Goal: Task Accomplishment & Management: Use online tool/utility

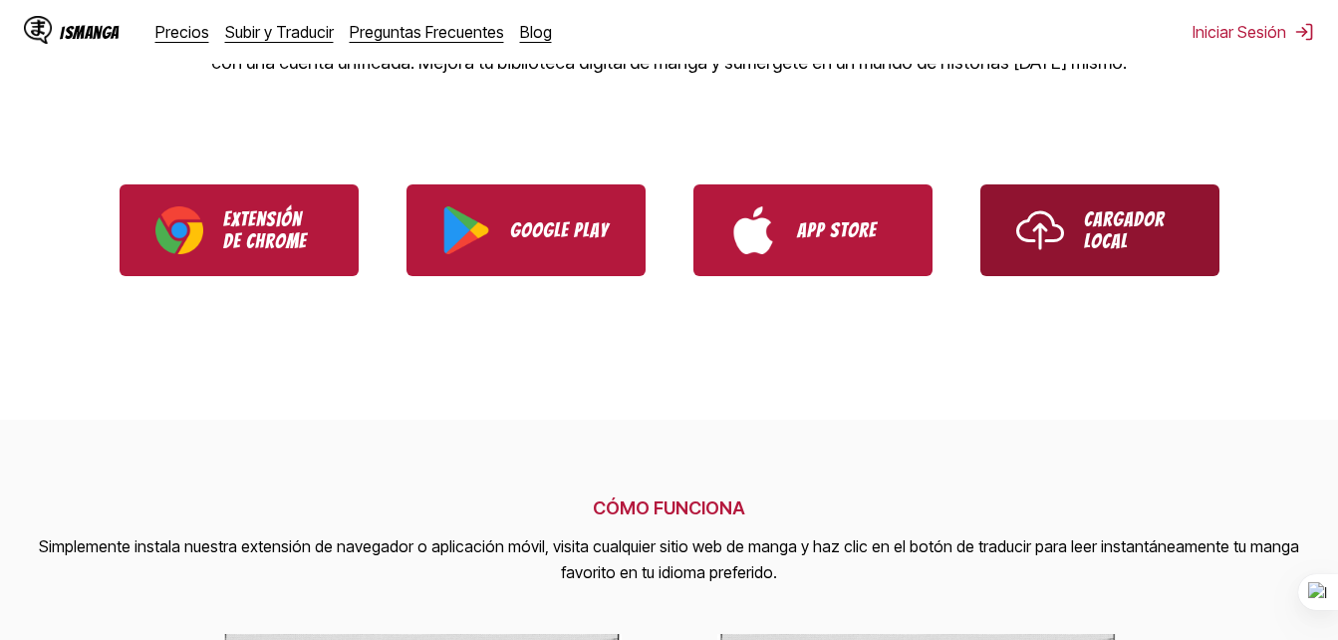
click at [983, 231] on link "Cargador Local" at bounding box center [1099, 230] width 239 height 92
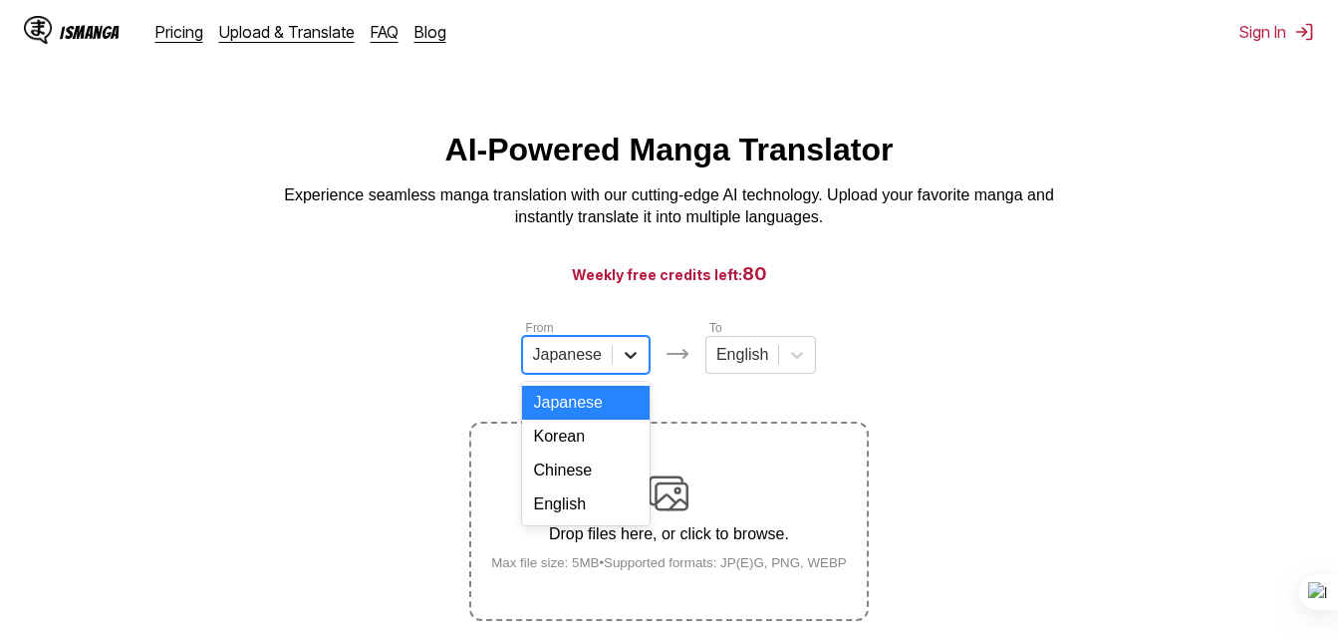
click at [633, 354] on icon at bounding box center [631, 355] width 20 height 20
click at [559, 510] on div "English" at bounding box center [586, 504] width 128 height 34
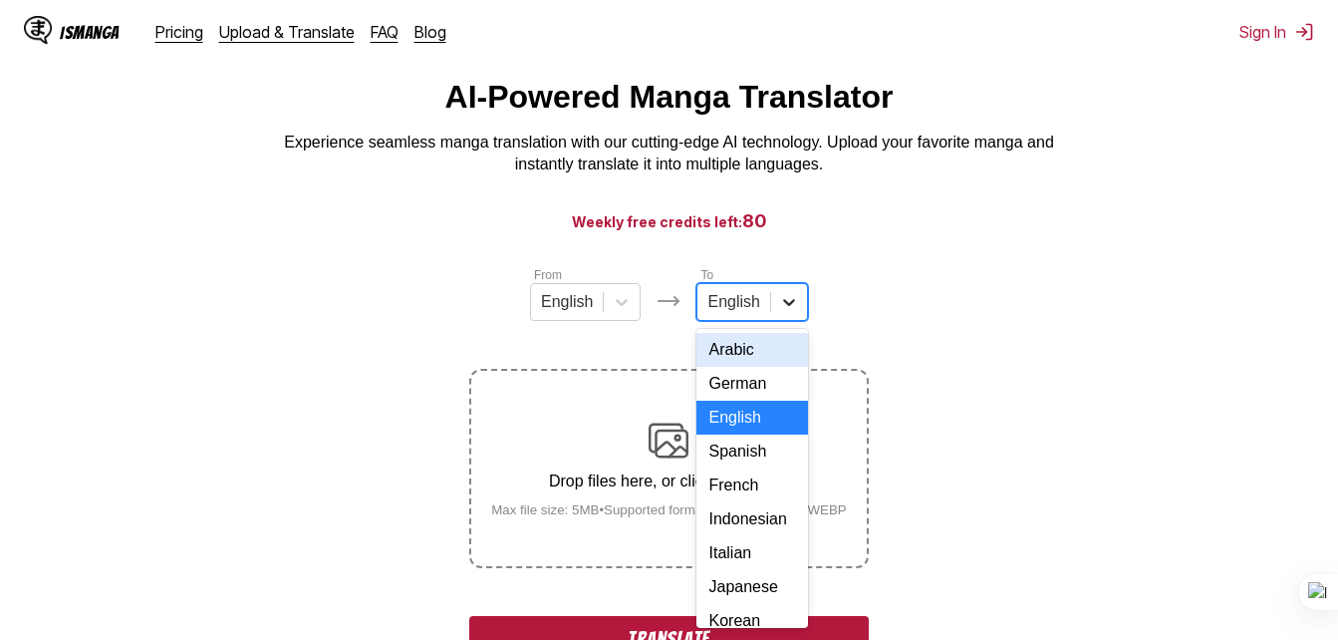
scroll to position [58, 0]
click at [792, 321] on div "17 results available. Use Up and Down to choose options, press Enter to select …" at bounding box center [751, 302] width 111 height 38
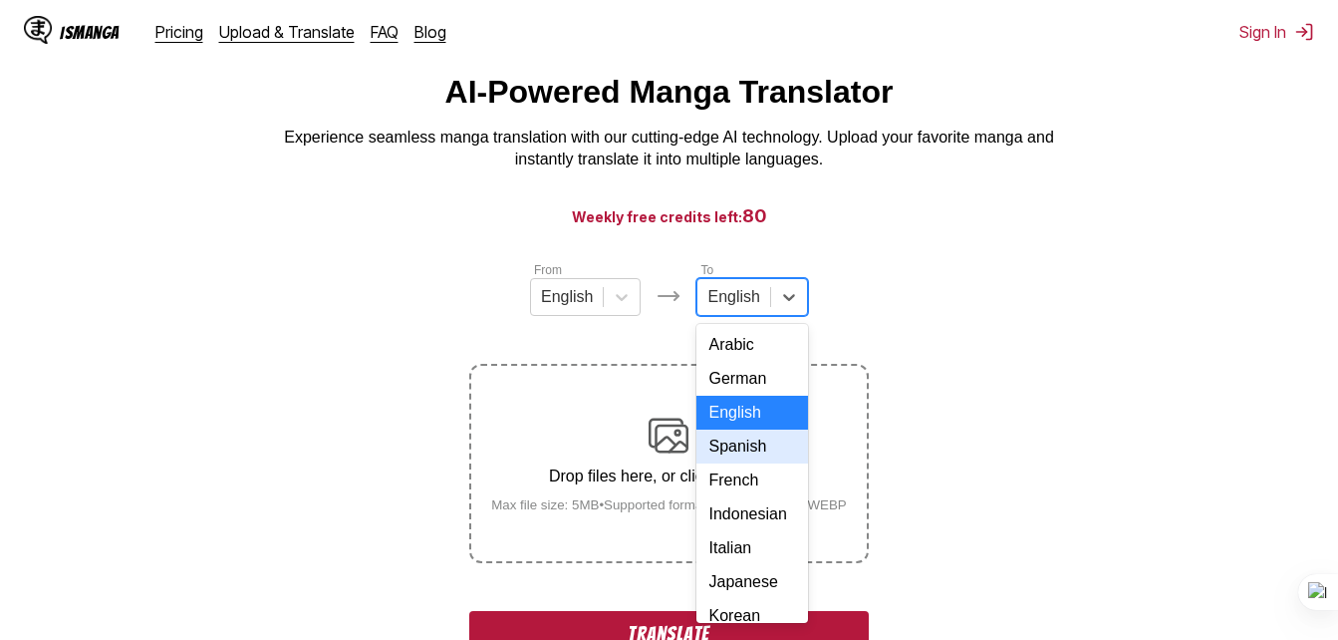
click at [755, 460] on div "Spanish" at bounding box center [751, 446] width 111 height 34
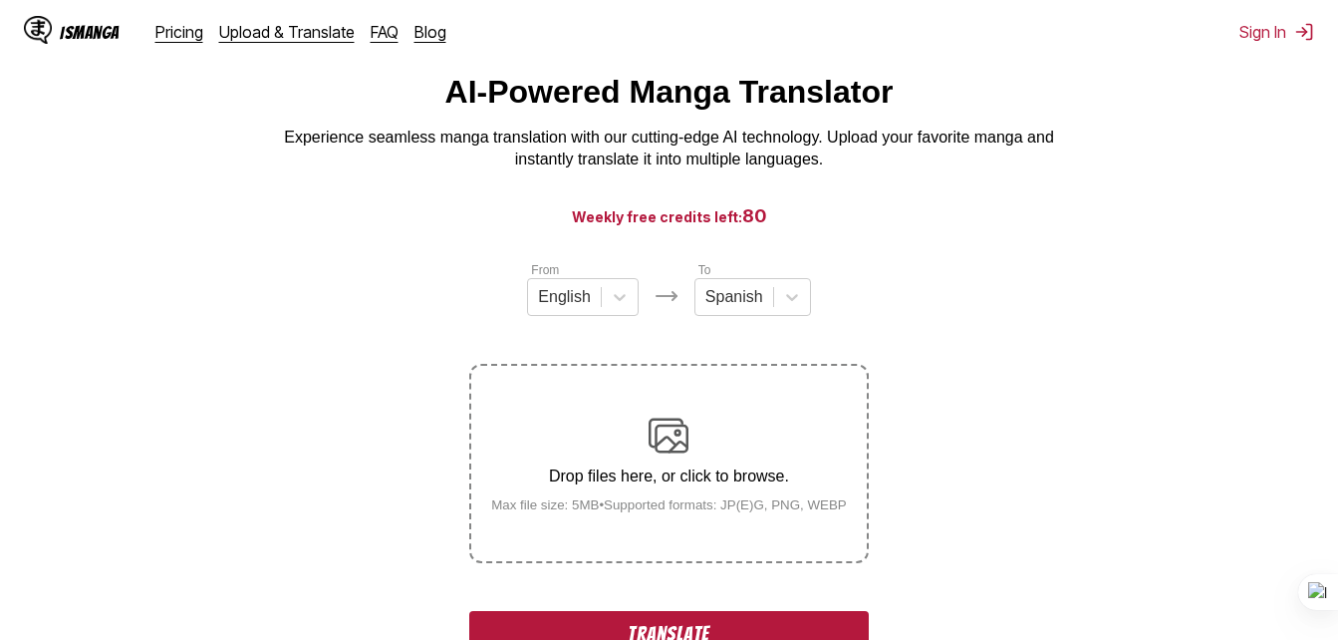
click at [749, 423] on div "Drop files here, or click to browse. Max file size: 5MB • Supported formats: JP…" at bounding box center [669, 463] width 388 height 97
click at [0, 0] on input "Drop files here, or click to browse. Max file size: 5MB • Supported formats: JP…" at bounding box center [0, 0] width 0 height 0
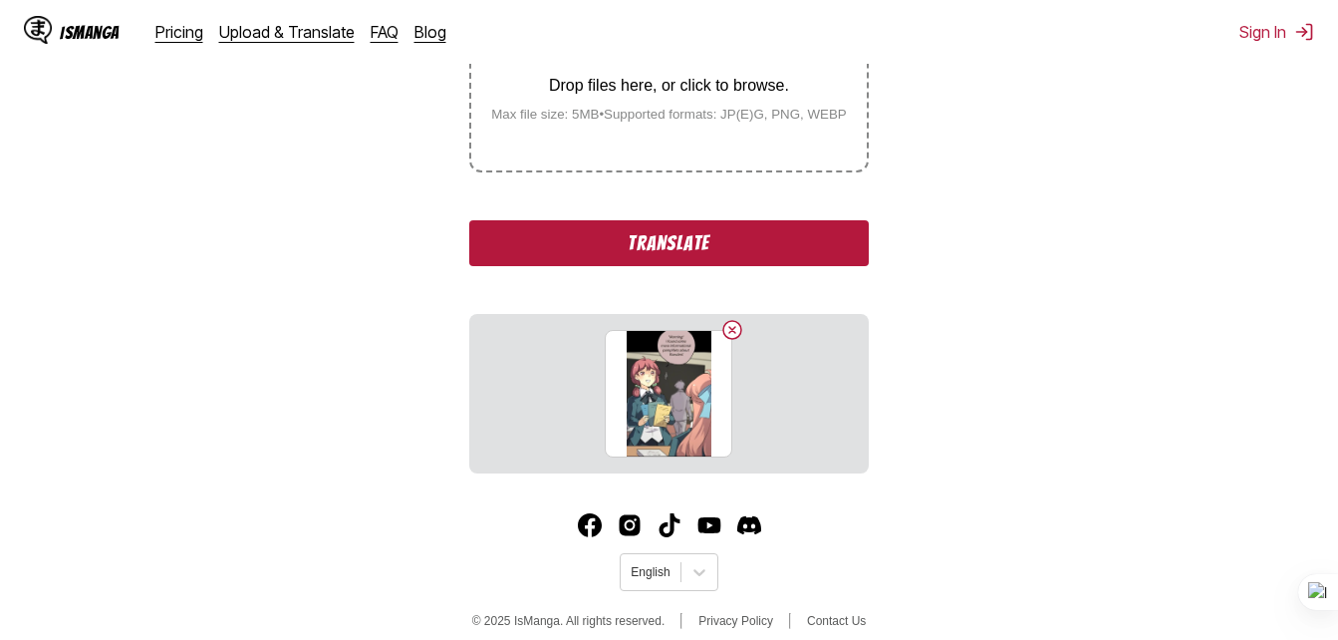
scroll to position [470, 0]
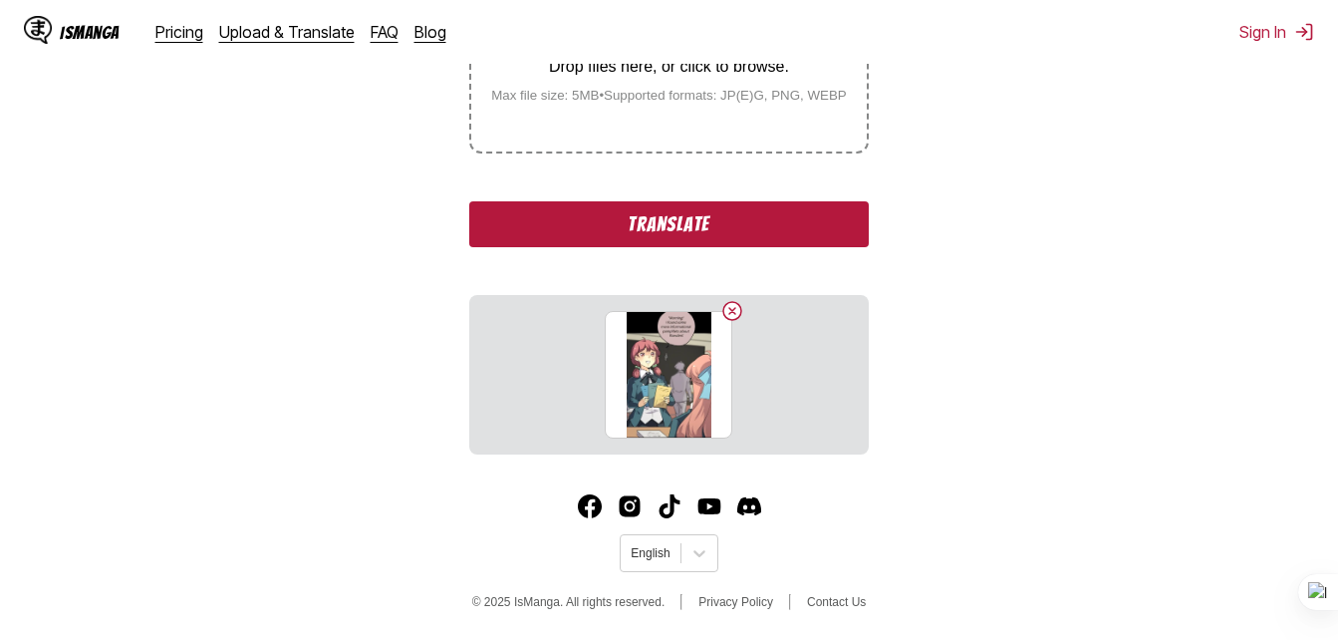
click at [760, 214] on button "Translate" at bounding box center [668, 224] width 398 height 46
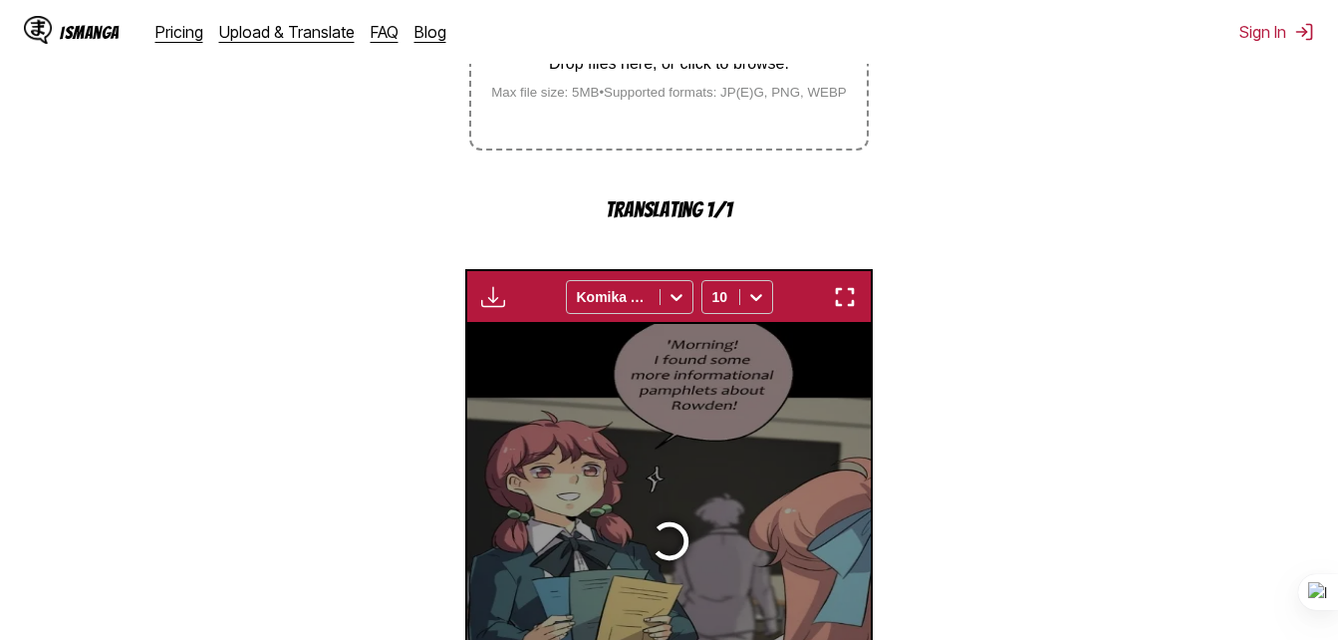
scroll to position [640, 0]
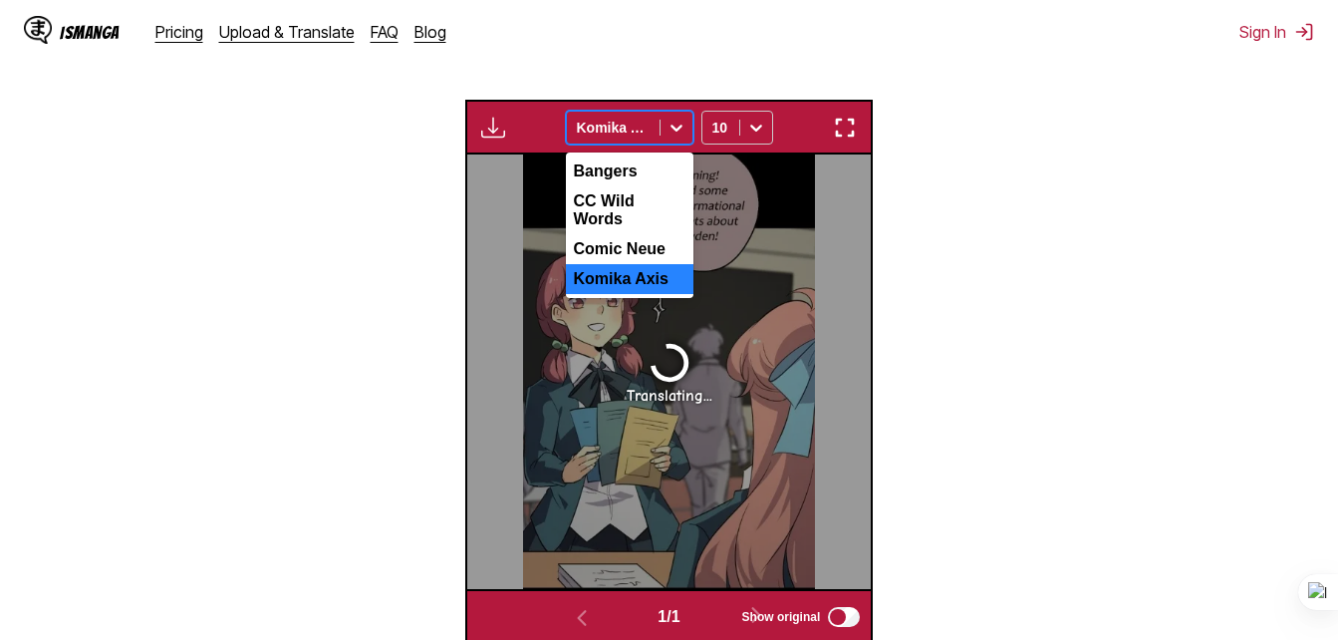
click at [668, 126] on icon at bounding box center [676, 128] width 20 height 20
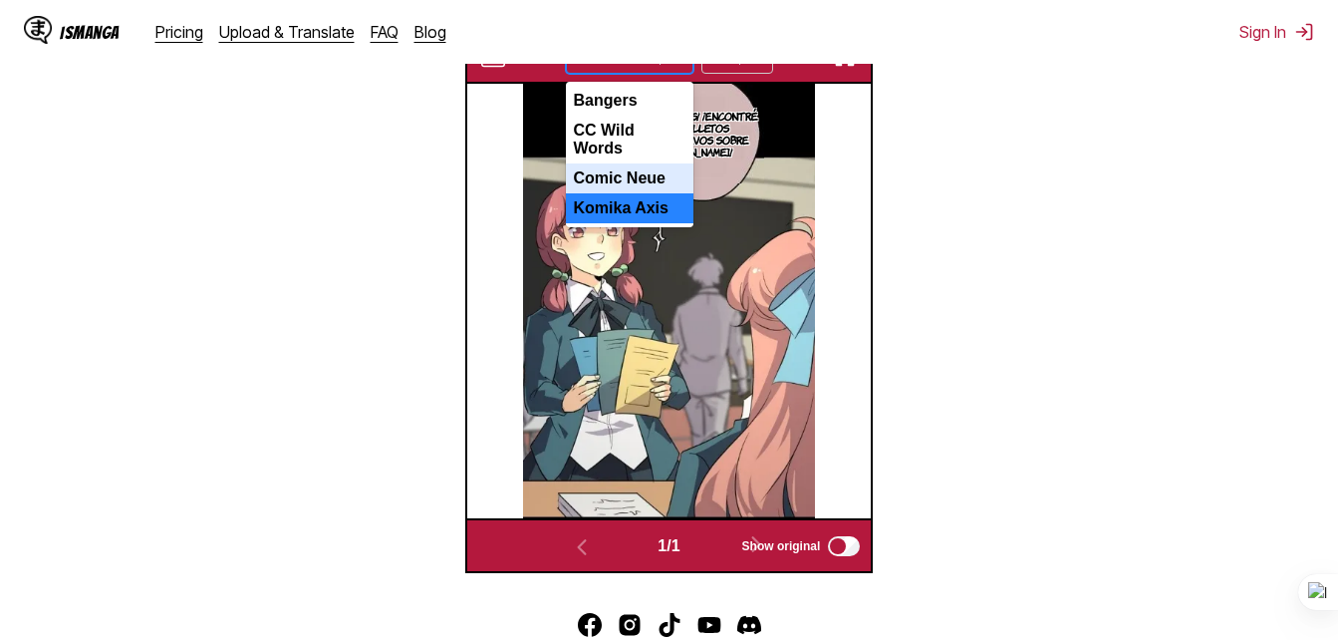
click at [674, 164] on div "Comic Neue" at bounding box center [630, 178] width 128 height 30
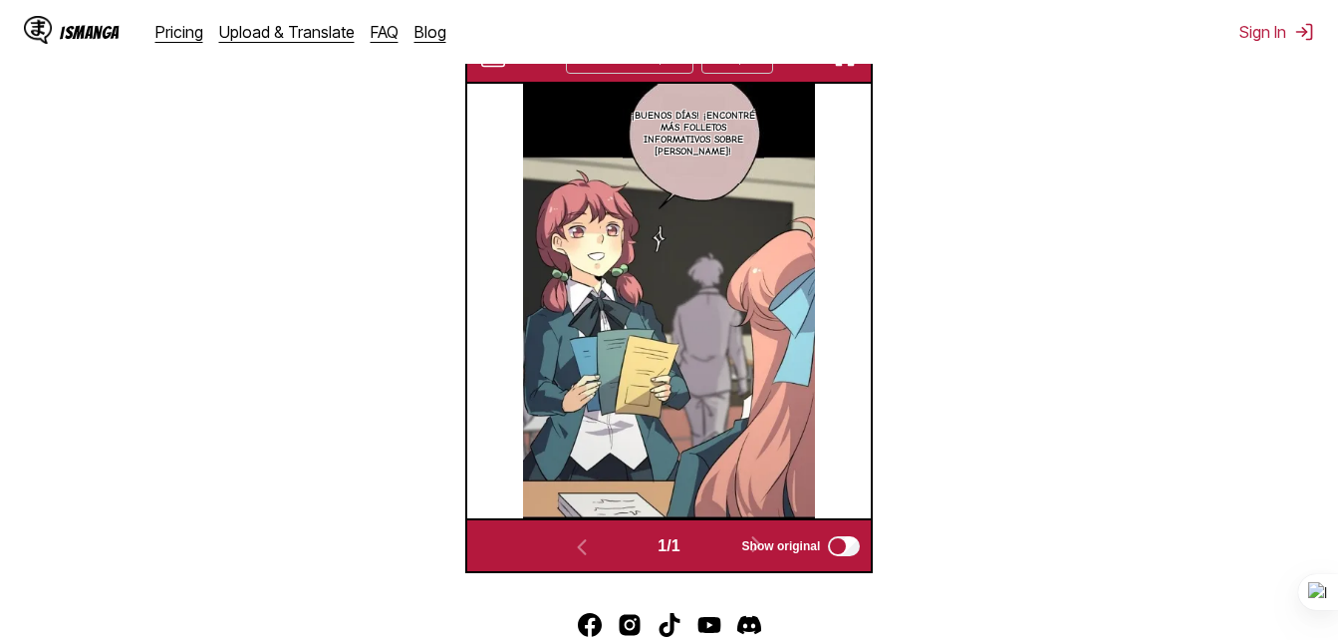
click at [690, 129] on p "¡Buenos días! ¡Encontré más folletos informativos sobre Rowden!" at bounding box center [693, 134] width 141 height 56
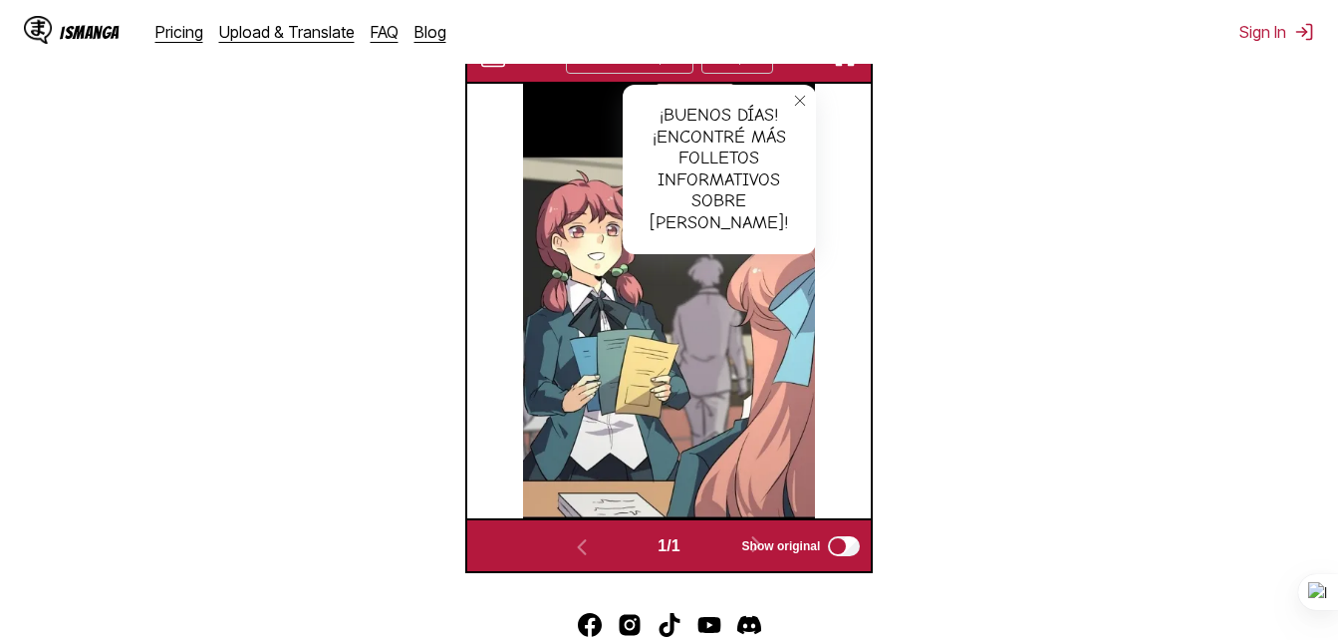
click at [745, 128] on div "¡Buenos días! ¡Encontré más folletos informativos sobre Rowden!" at bounding box center [719, 169] width 193 height 169
click at [736, 119] on div "¡Buenos días! ¡Encontré más folletos informativos sobre Rowden!" at bounding box center [719, 169] width 193 height 169
click at [756, 115] on div "¡Buenos días! ¡Encontré más folletos informativos sobre Rowden!" at bounding box center [719, 169] width 193 height 169
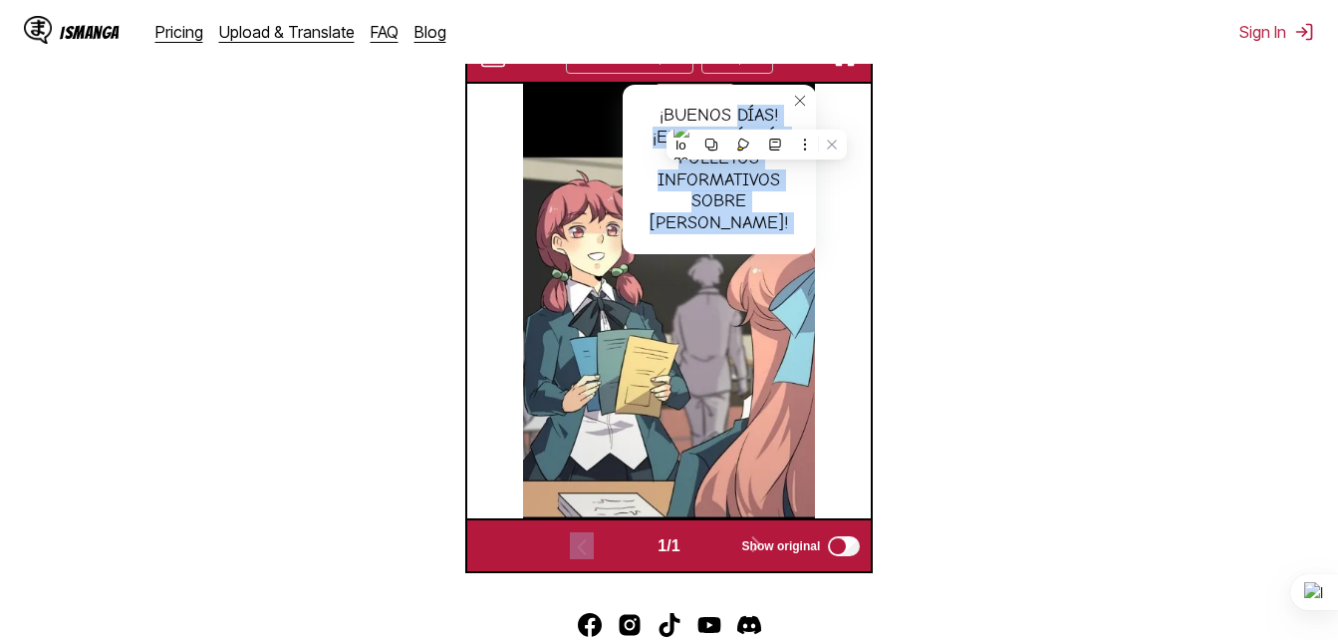
drag, startPoint x: 756, startPoint y: 115, endPoint x: 799, endPoint y: 100, distance: 45.4
click at [799, 100] on div "¡Buenos días! ¡Encontré más folletos informativos sobre Rowden!" at bounding box center [719, 169] width 193 height 169
click at [799, 100] on icon "close-tooltip" at bounding box center [800, 101] width 14 height 14
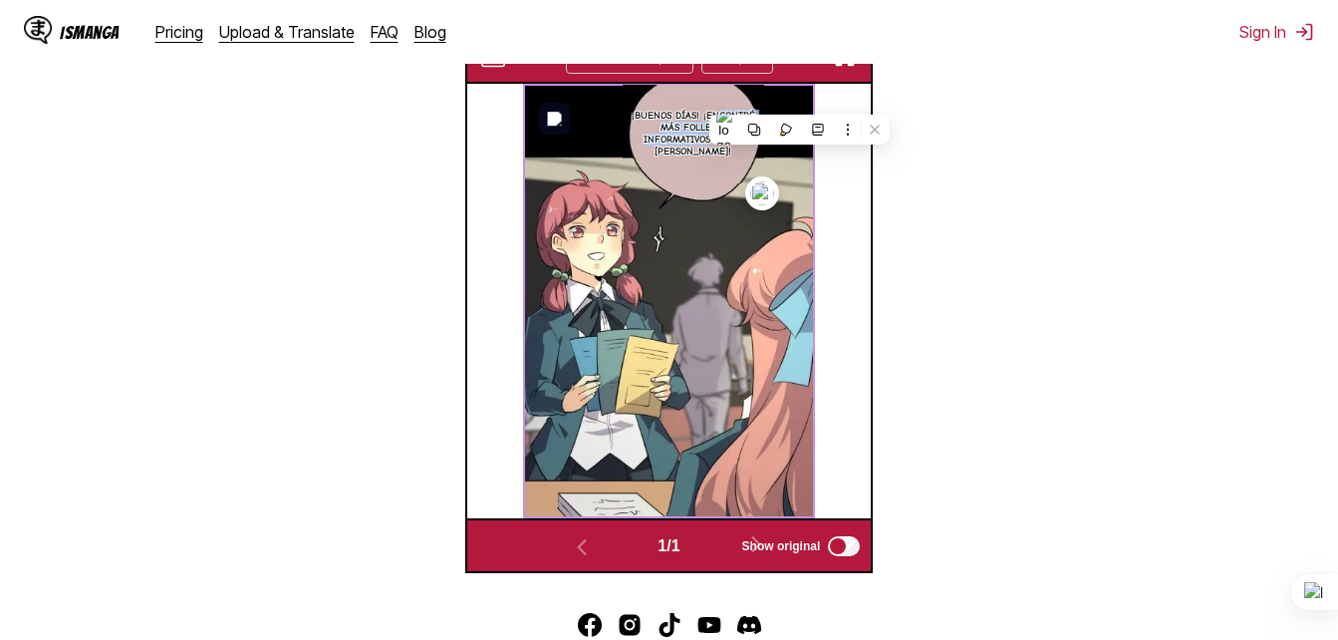
drag, startPoint x: 717, startPoint y: 116, endPoint x: 709, endPoint y: 145, distance: 30.9
click at [709, 145] on p "¡Buenos días! ¡Encontré más folletos informativos sobre Rowden!" at bounding box center [693, 134] width 141 height 56
